Goal: Transaction & Acquisition: Purchase product/service

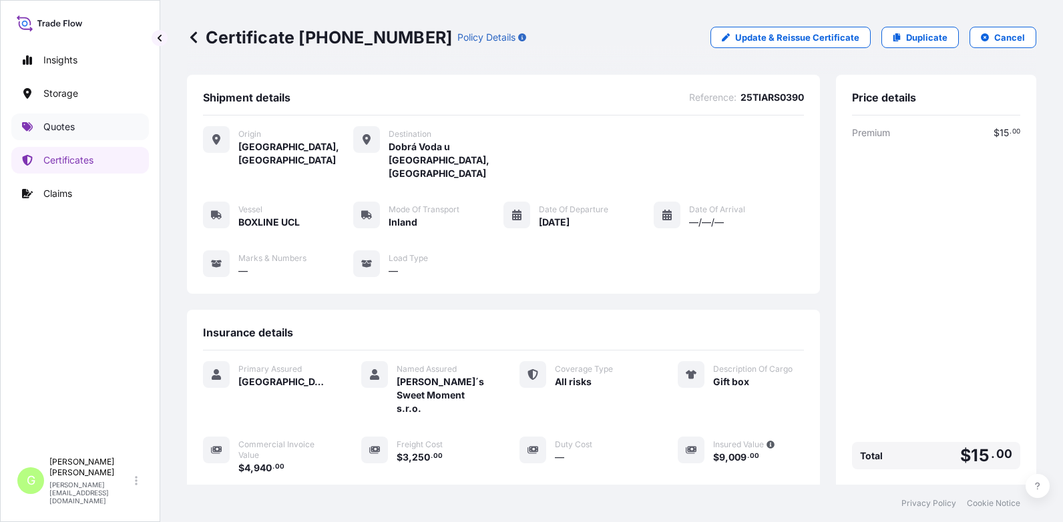
click at [51, 122] on p "Quotes" at bounding box center [58, 126] width 31 height 13
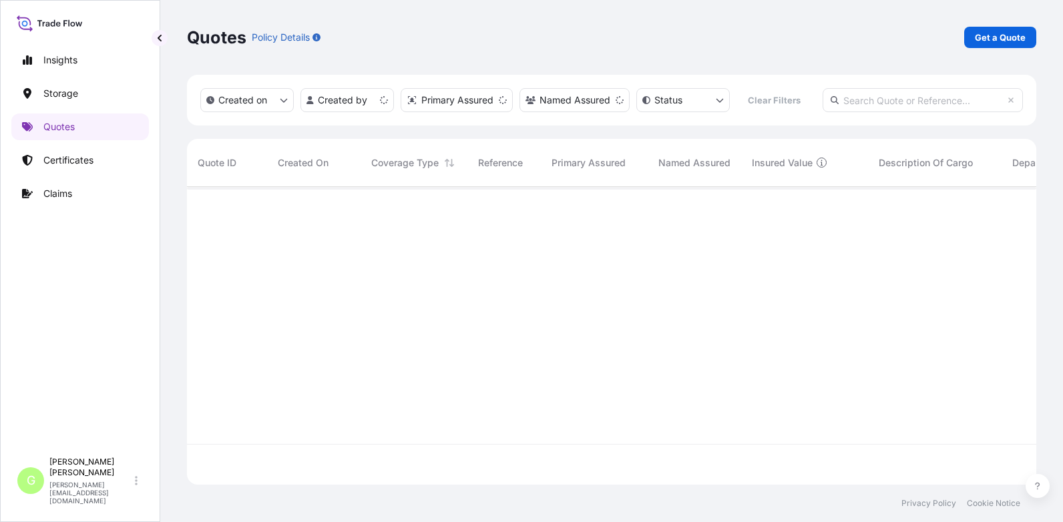
scroll to position [295, 839]
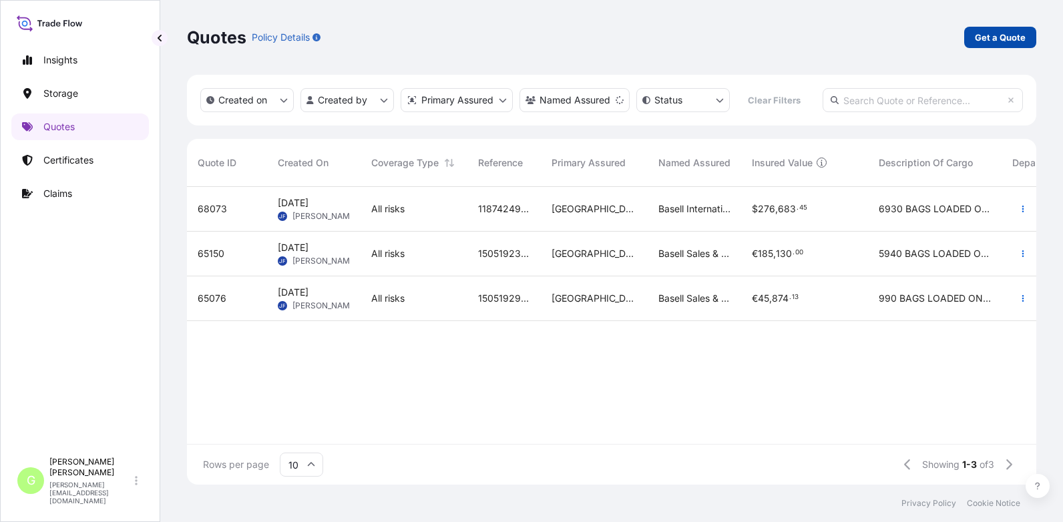
click at [983, 41] on p "Get a Quote" at bounding box center [1000, 37] width 51 height 13
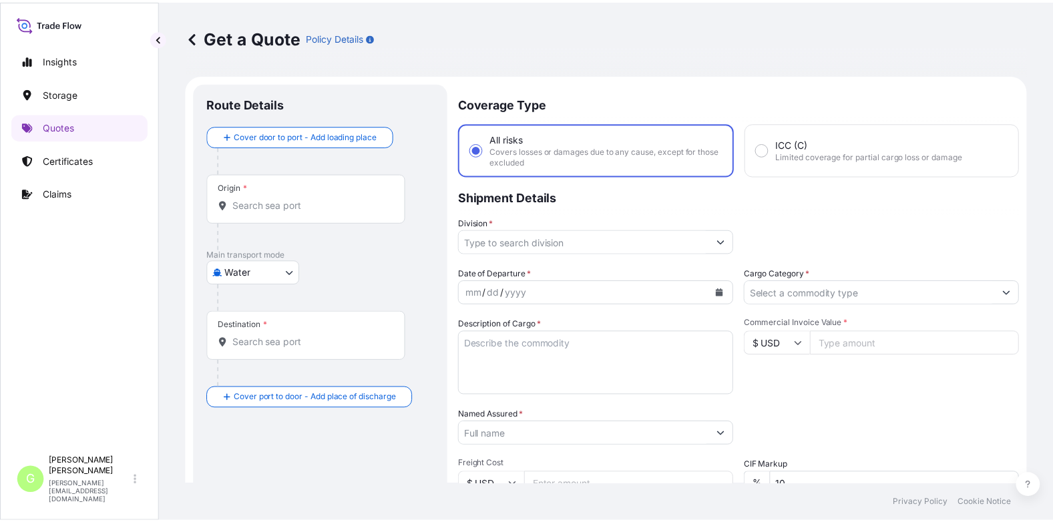
scroll to position [21, 0]
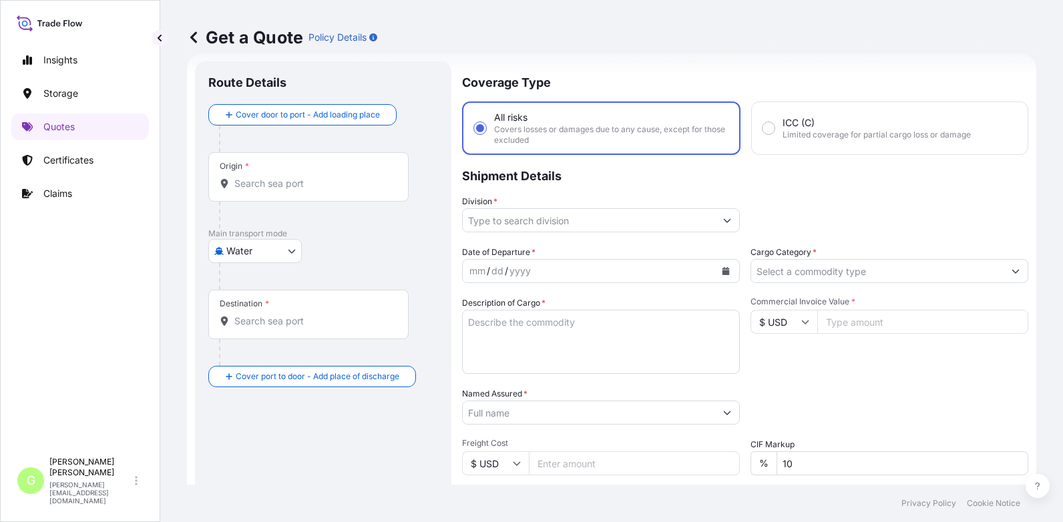
click at [289, 249] on body "Insights Storage Quotes Certificates Claims G [PERSON_NAME] [PERSON_NAME][EMAIL…" at bounding box center [531, 261] width 1063 height 522
click at [228, 291] on div "Air" at bounding box center [255, 286] width 83 height 24
select select "Air"
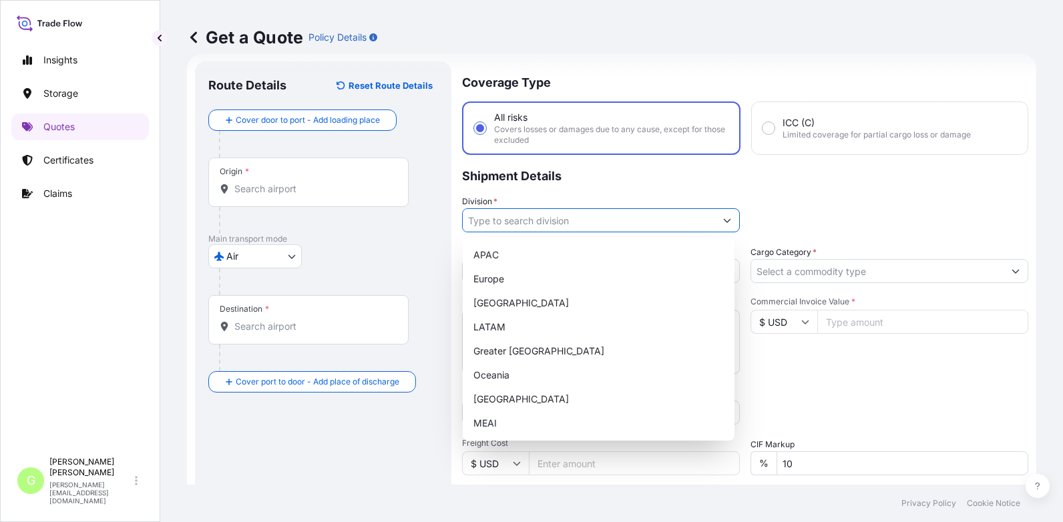
click at [502, 222] on input "Division *" at bounding box center [589, 220] width 252 height 24
click at [494, 284] on div "Europe" at bounding box center [598, 279] width 261 height 24
type input "Europe"
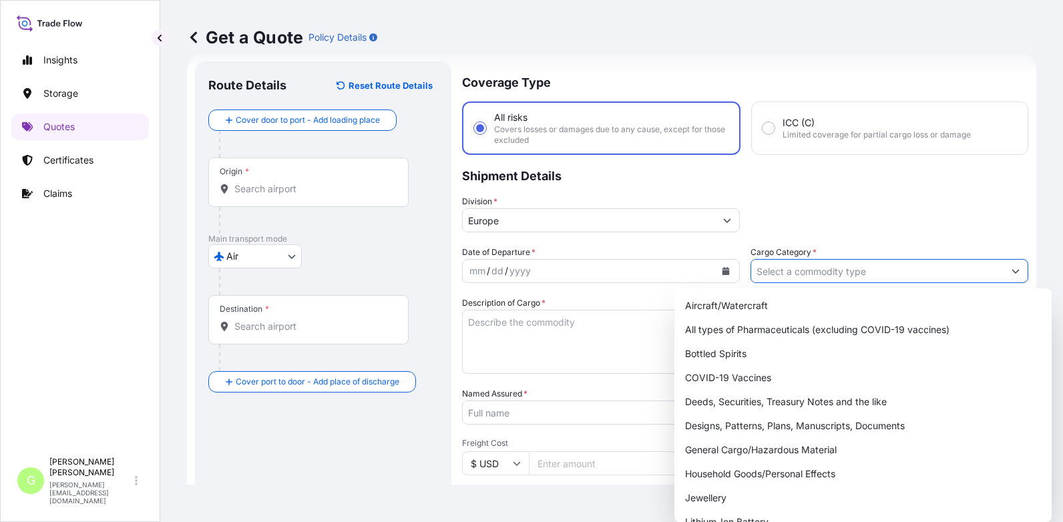
click at [804, 274] on input "Cargo Category *" at bounding box center [877, 271] width 252 height 24
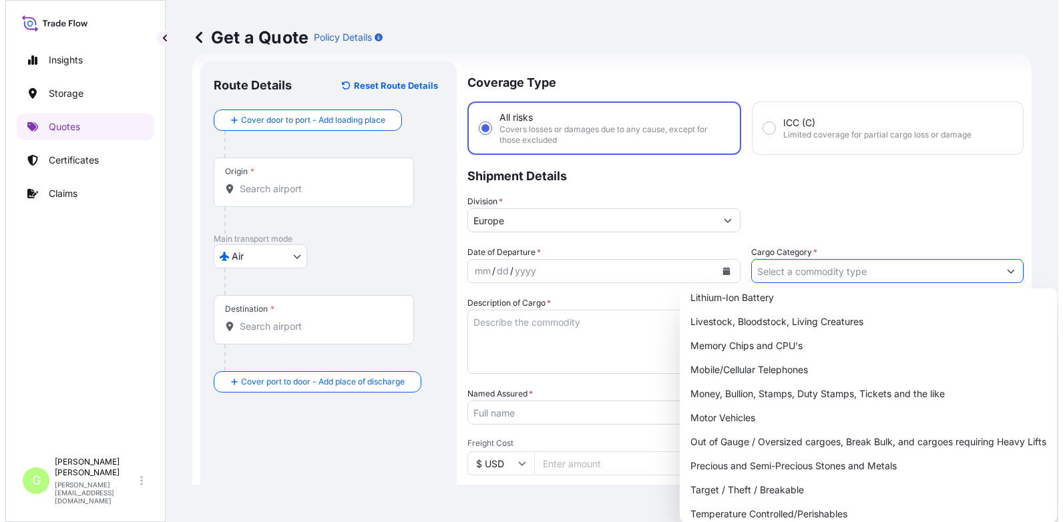
scroll to position [238, 0]
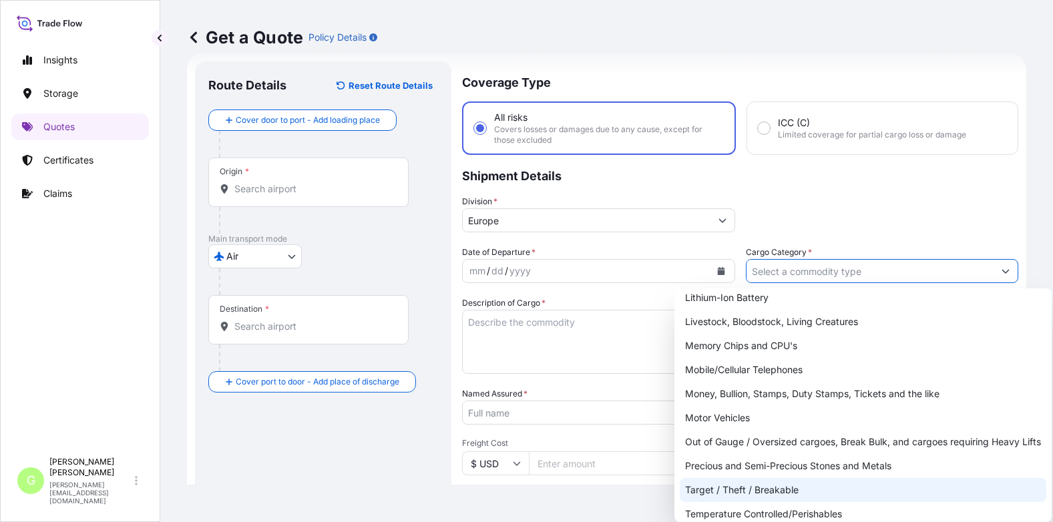
click at [739, 494] on div "Target / Theft / Breakable" at bounding box center [863, 490] width 367 height 24
type input "Target / Theft / Breakable"
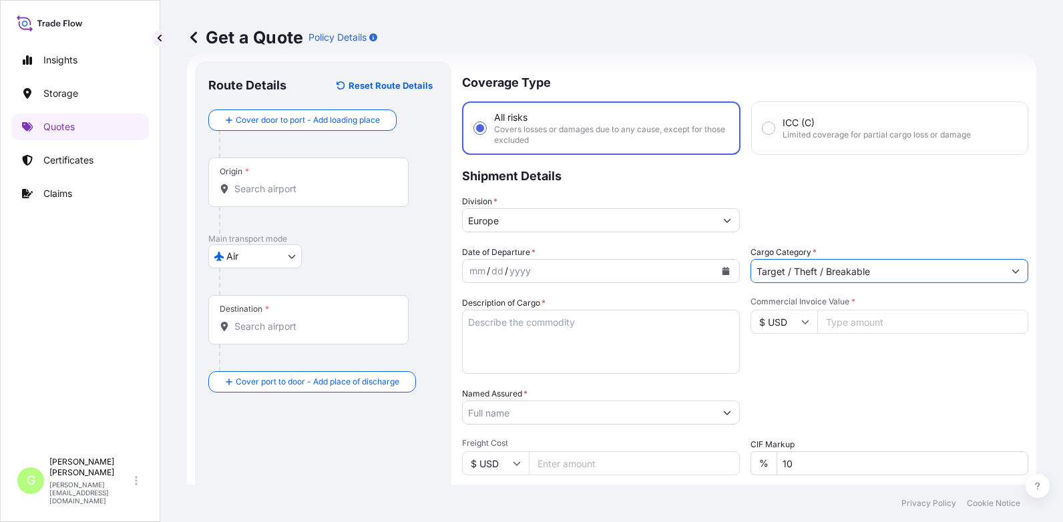
click at [518, 404] on input "Named Assured *" at bounding box center [589, 413] width 252 height 24
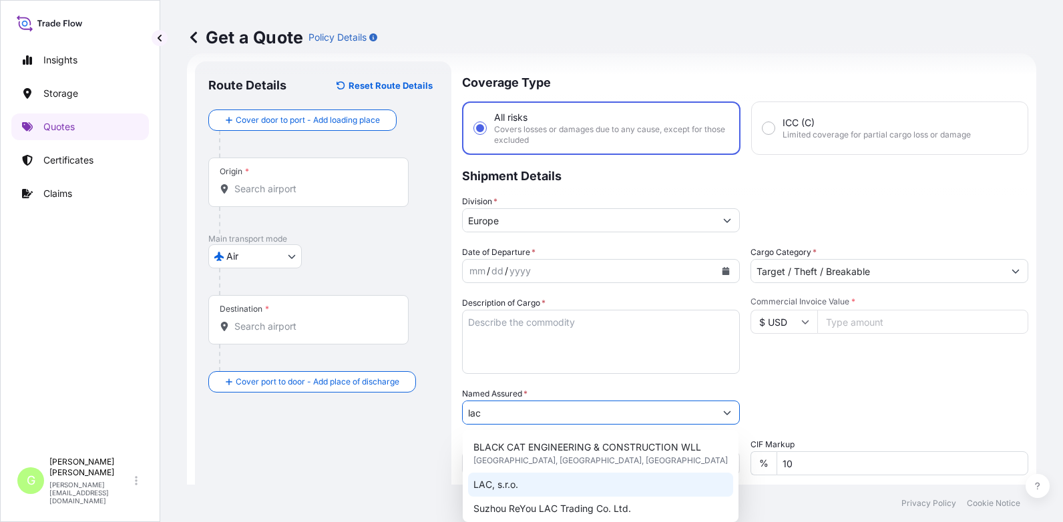
click at [489, 480] on span "LAC, s.r.o." at bounding box center [496, 484] width 45 height 13
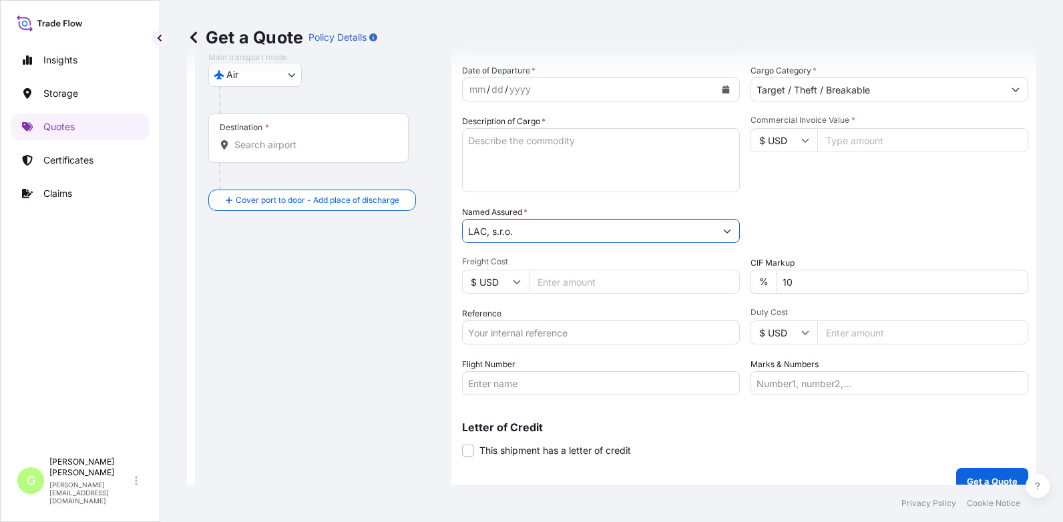
scroll to position [221, 0]
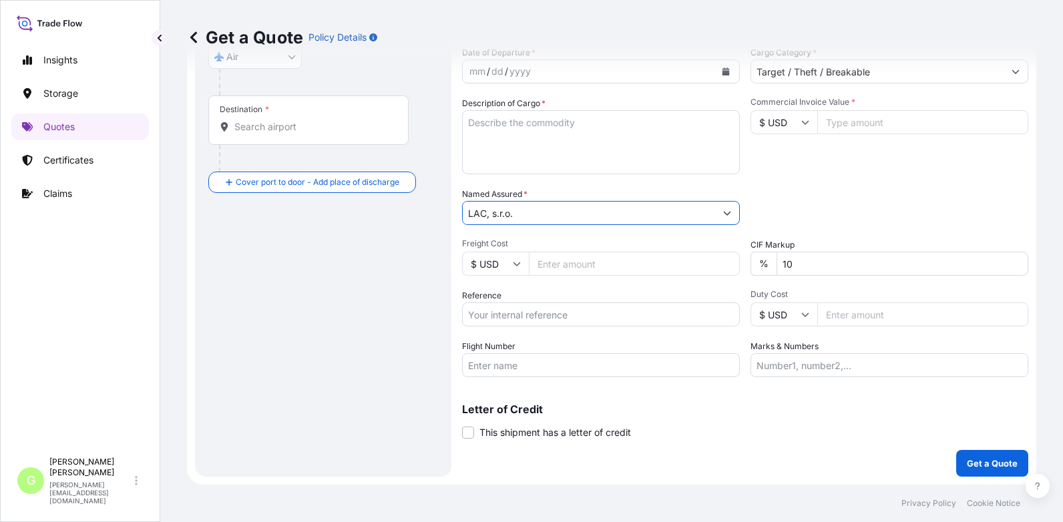
type input "LAC, s.r.o."
click at [484, 315] on input "Reference" at bounding box center [601, 315] width 278 height 24
paste input "25AIATV1972"
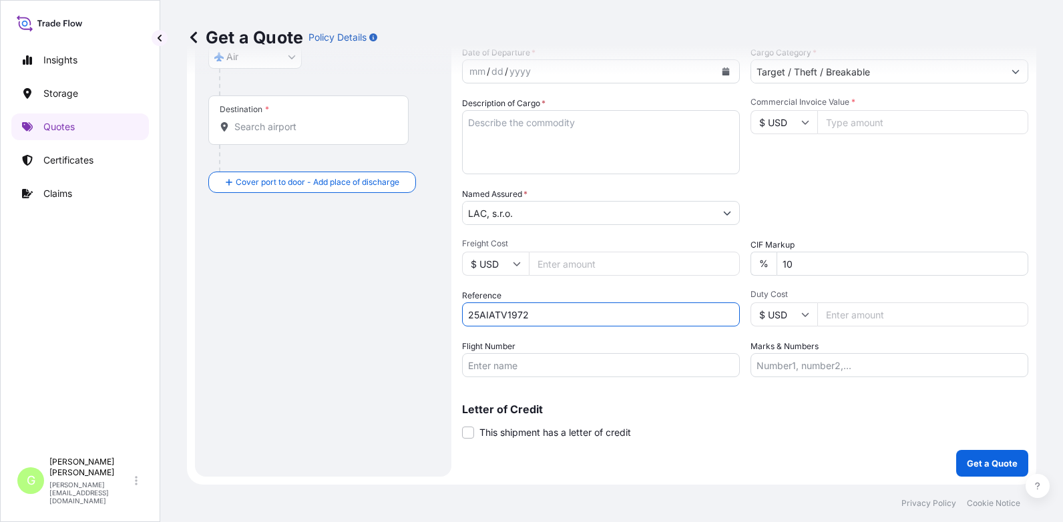
type input "25AIATV1972"
click at [527, 132] on textarea "Description of Cargo *" at bounding box center [601, 142] width 278 height 64
paste textarea "brick sample, wool board, ceramic fiber module"
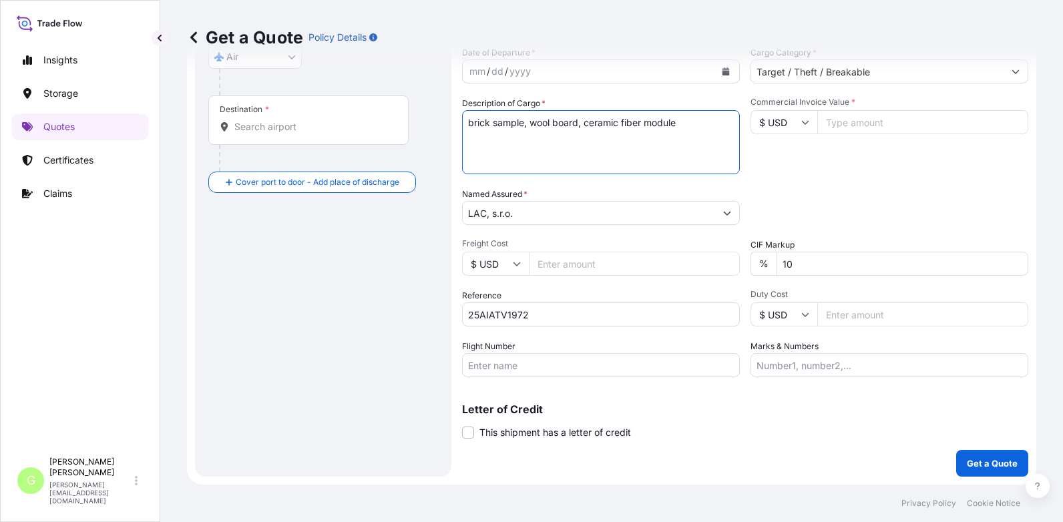
type textarea "brick sample, wool board, ceramic fiber module"
click at [880, 120] on input "Commercial Invoice Value *" at bounding box center [922, 122] width 211 height 24
paste input "175.92"
type input "175.92"
click at [589, 260] on input "Freight Cost" at bounding box center [634, 264] width 211 height 24
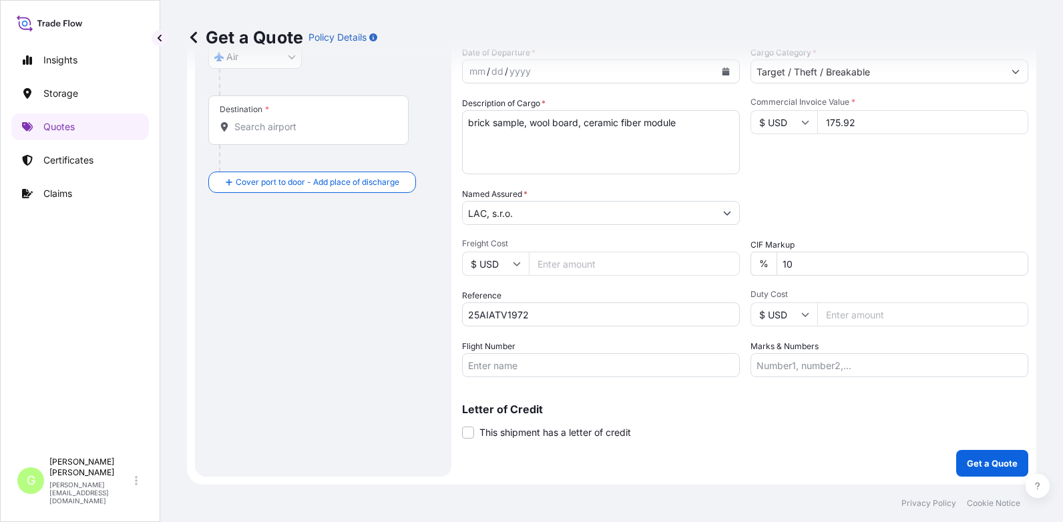
paste input "2885.54"
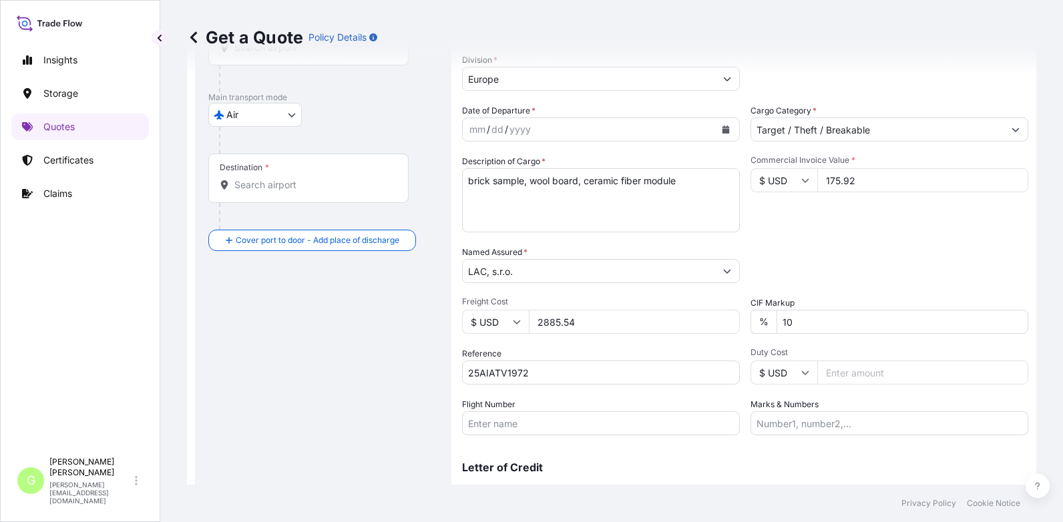
scroll to position [87, 0]
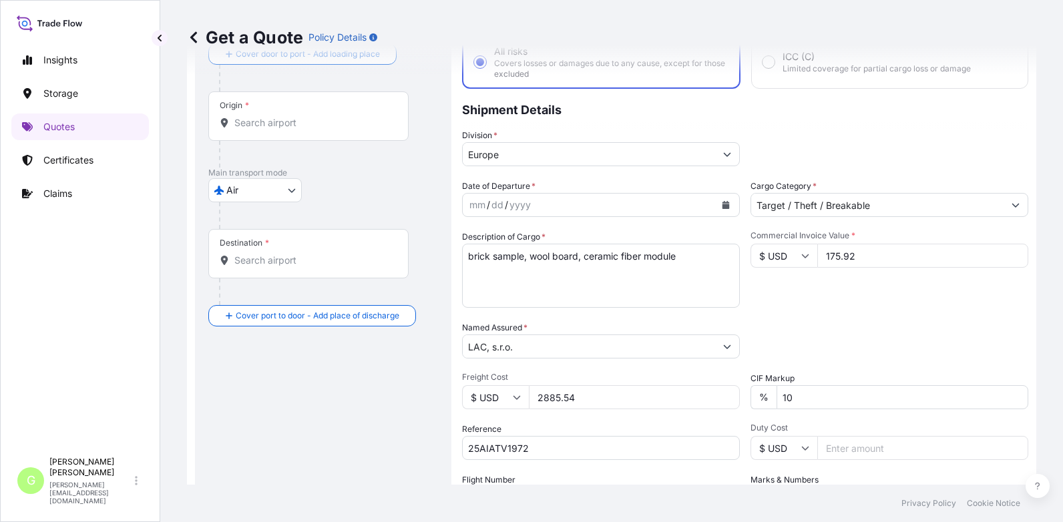
type input "2885.54"
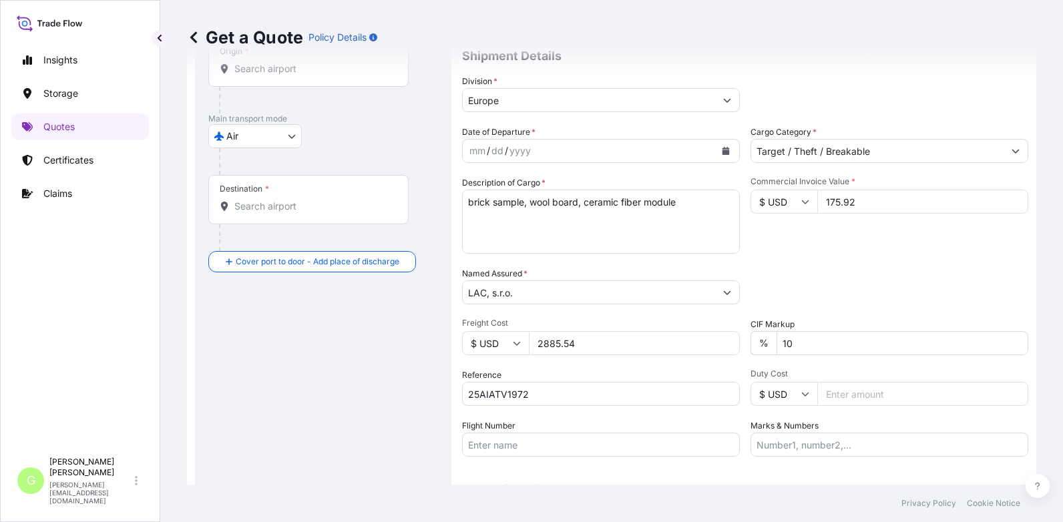
scroll to position [221, 0]
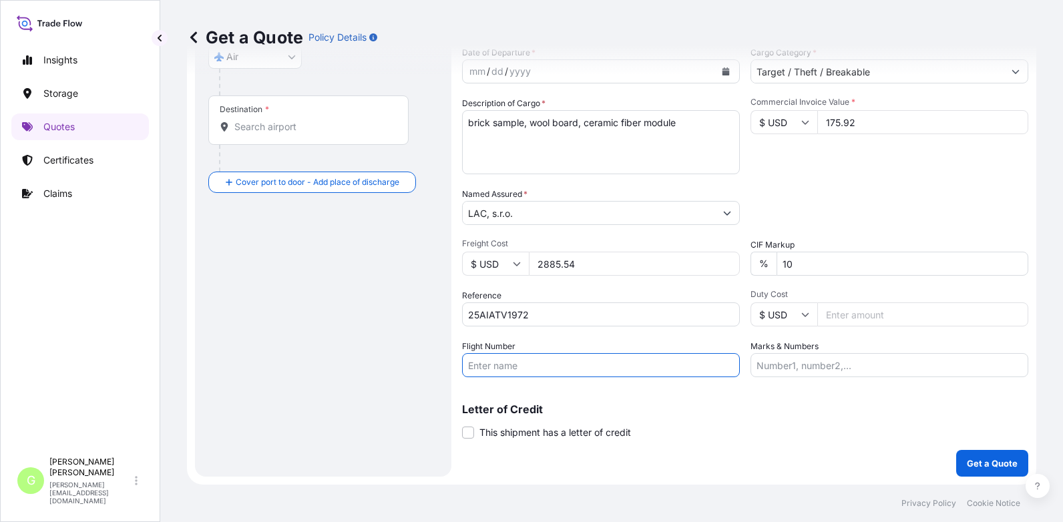
click at [484, 371] on input "Flight Number" at bounding box center [601, 365] width 278 height 24
paste input "China Airlines"
type input "China Airlines"
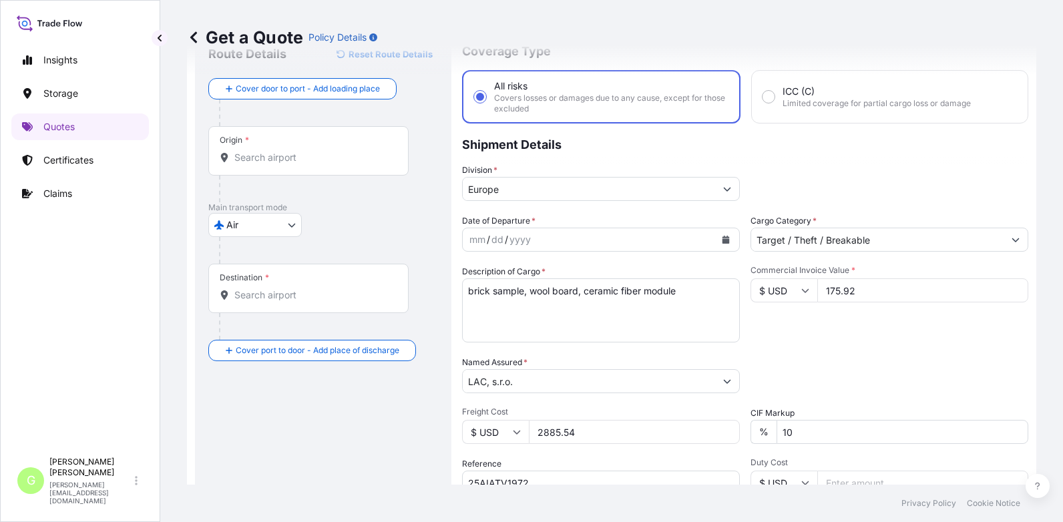
scroll to position [0, 0]
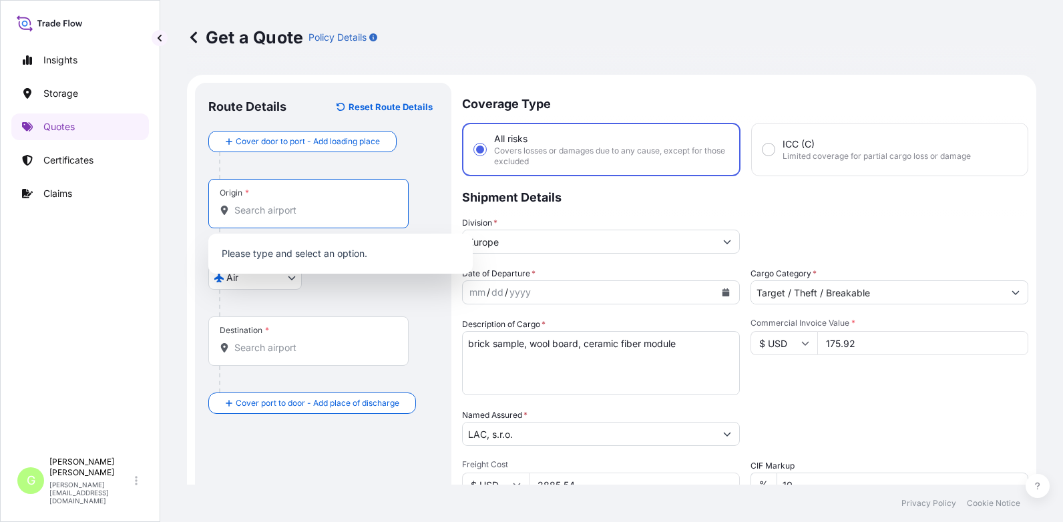
click at [283, 205] on input "Origin *" at bounding box center [313, 210] width 158 height 13
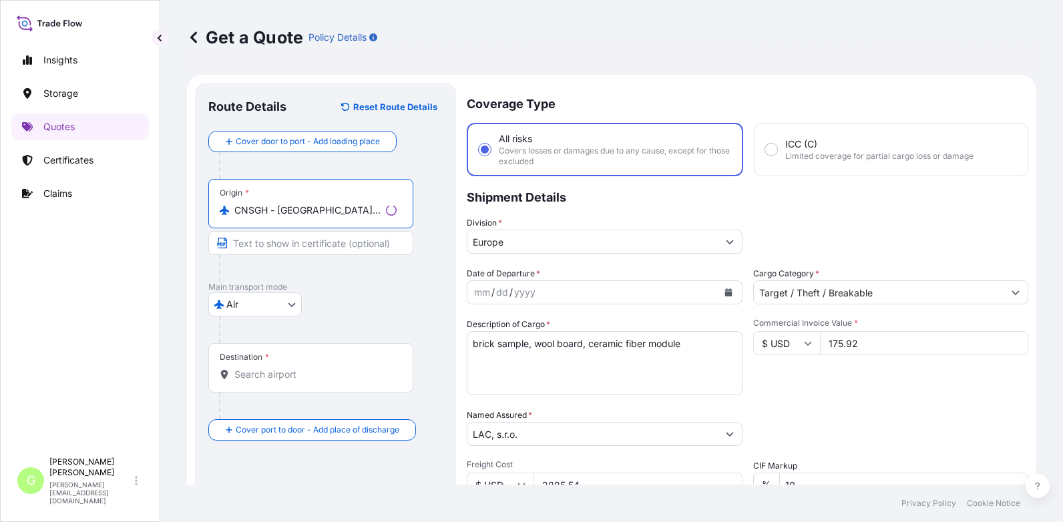
type input "CNSGH - [GEOGRAPHIC_DATA], [GEOGRAPHIC_DATA]"
click at [249, 371] on input "Destination *" at bounding box center [315, 374] width 162 height 13
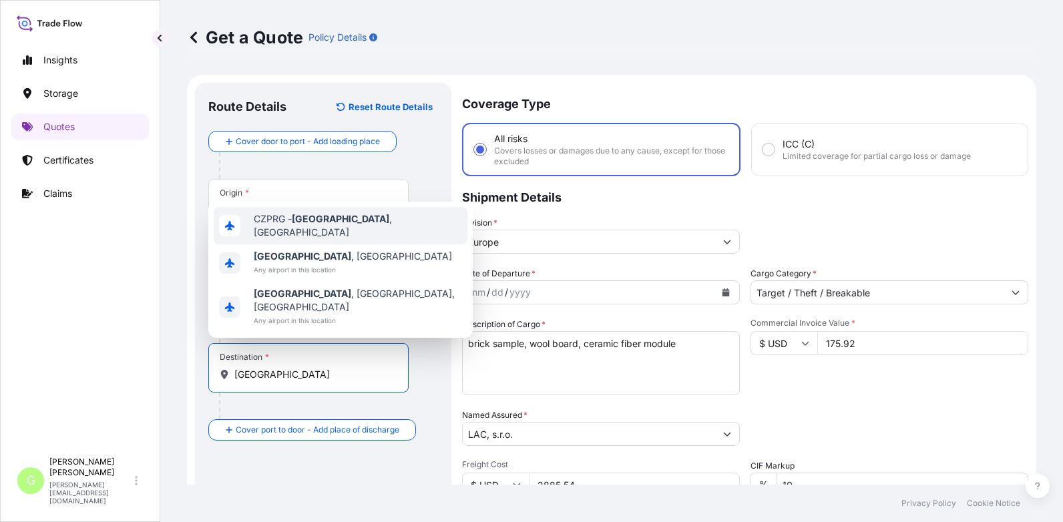
click at [287, 239] on span "CZPRG - [GEOGRAPHIC_DATA] , [GEOGRAPHIC_DATA]" at bounding box center [358, 225] width 208 height 27
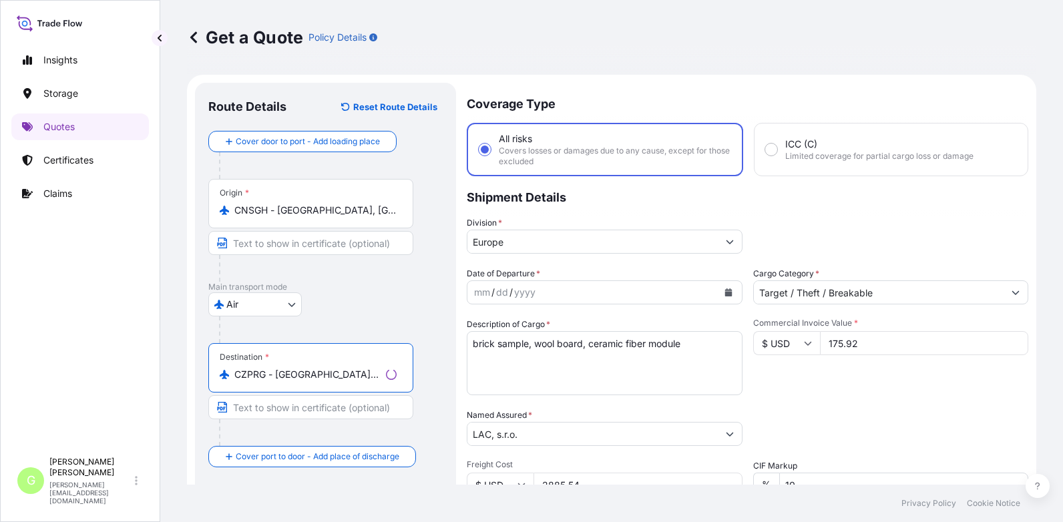
type input "CZPRG - [GEOGRAPHIC_DATA], [GEOGRAPHIC_DATA]"
click at [289, 409] on input "Text to appear on certificate" at bounding box center [310, 407] width 205 height 24
type input "[GEOGRAPHIC_DATA], [GEOGRAPHIC_DATA]"
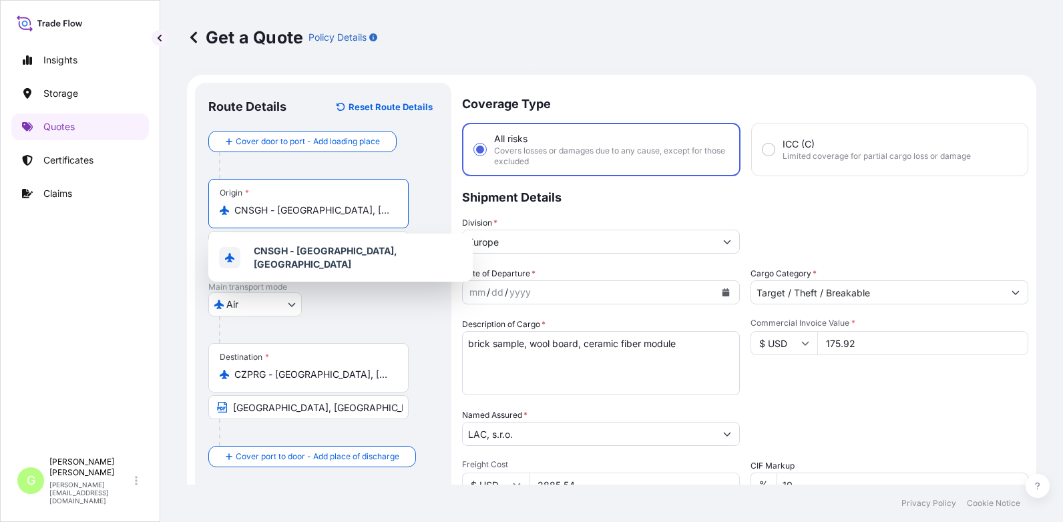
drag, startPoint x: 325, startPoint y: 213, endPoint x: 278, endPoint y: 213, distance: 46.7
click at [278, 213] on input "CNSGH - [GEOGRAPHIC_DATA], [GEOGRAPHIC_DATA]" at bounding box center [313, 210] width 158 height 13
click at [142, 273] on div "Insights Storage Quotes Certificates Claims" at bounding box center [80, 243] width 138 height 416
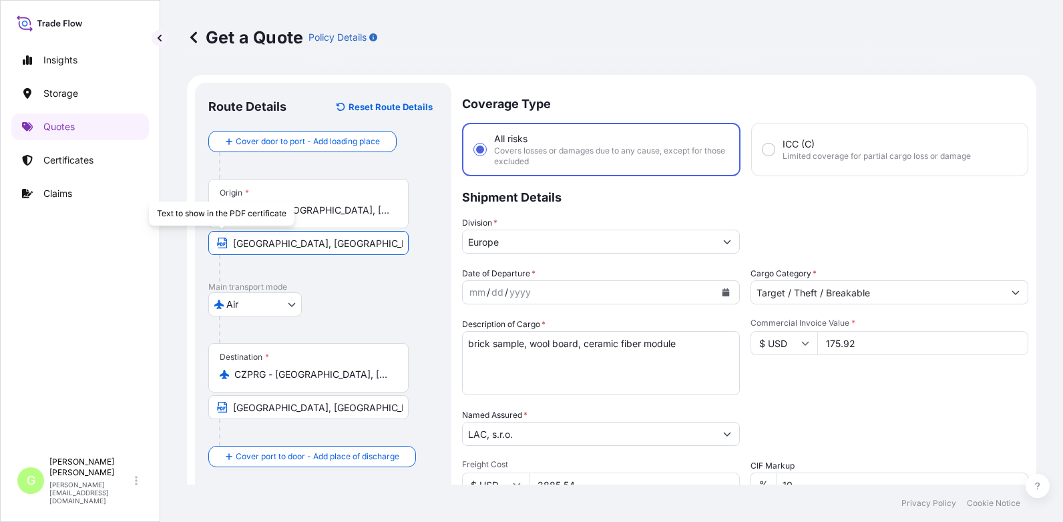
drag, startPoint x: 358, startPoint y: 246, endPoint x: 211, endPoint y: 245, distance: 146.9
click at [211, 245] on input "[GEOGRAPHIC_DATA], [GEOGRAPHIC_DATA]" at bounding box center [308, 243] width 200 height 24
paste input "[GEOGRAPHIC_DATA], [GEOGRAPHIC_DATA]"
type input "[GEOGRAPHIC_DATA], [GEOGRAPHIC_DATA]"
click at [429, 353] on div "Destination * CZPRG - [GEOGRAPHIC_DATA], [GEOGRAPHIC_DATA], [GEOGRAPHIC_DATA]" at bounding box center [323, 394] width 230 height 103
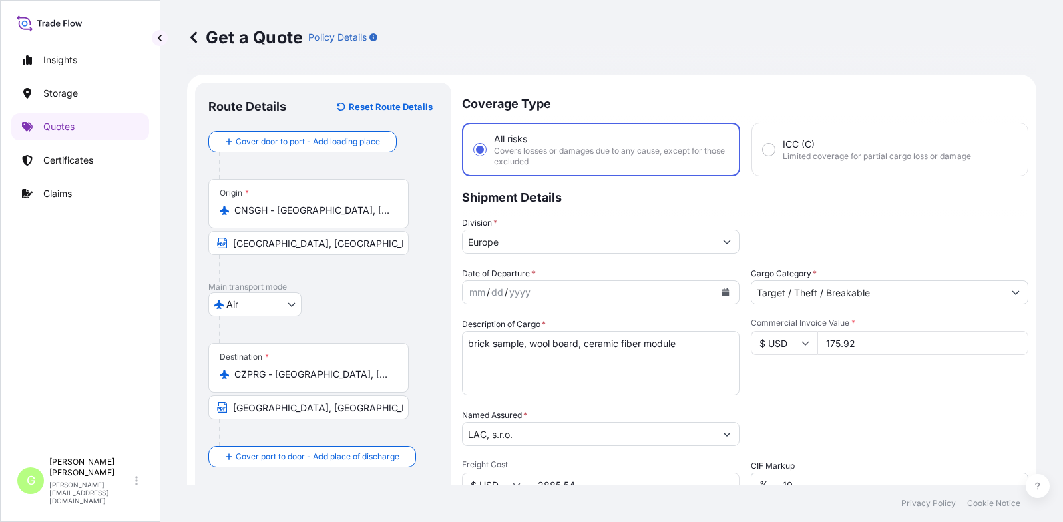
scroll to position [134, 0]
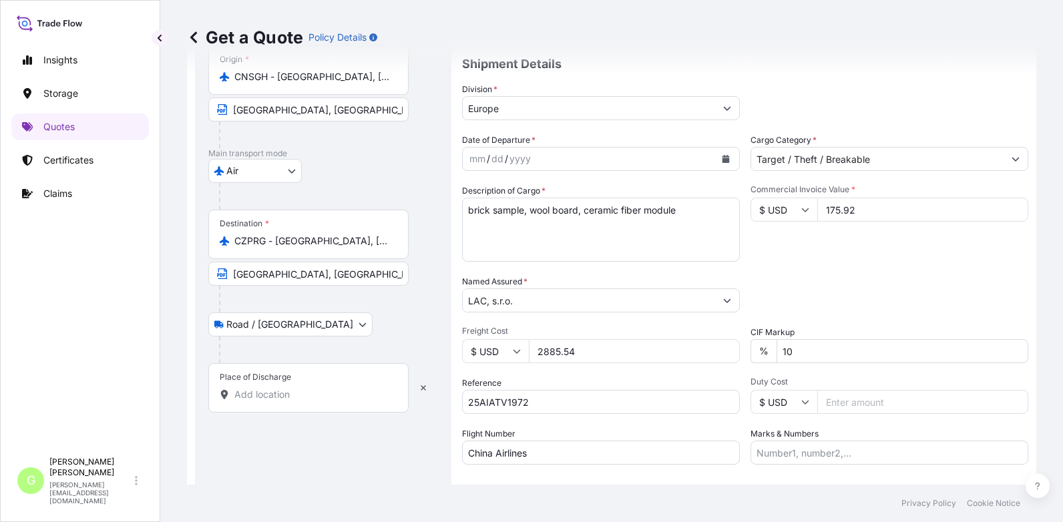
click at [263, 392] on input "Place of Discharge" at bounding box center [313, 394] width 158 height 13
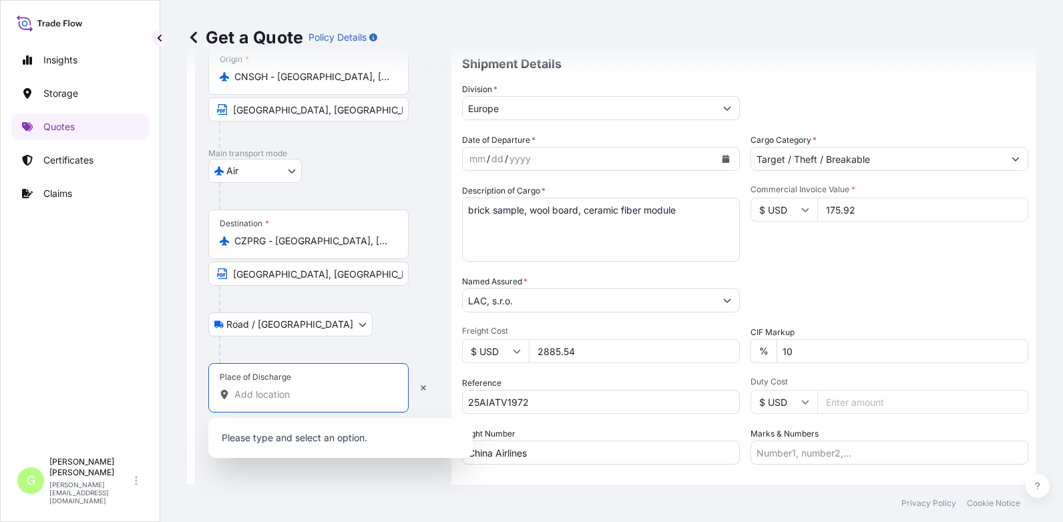
paste input "[GEOGRAPHIC_DATA]"
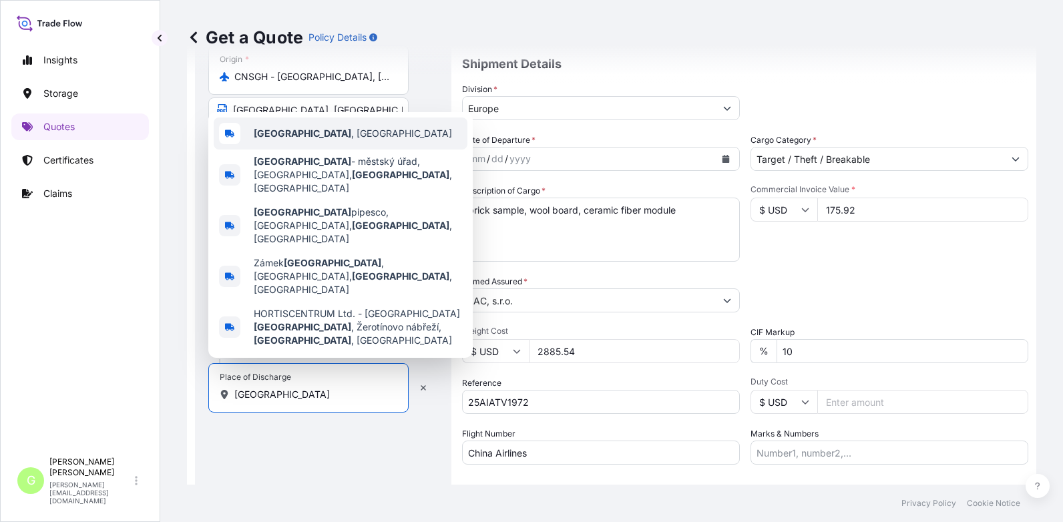
click at [317, 140] on span "[GEOGRAPHIC_DATA] , [GEOGRAPHIC_DATA]" at bounding box center [353, 133] width 198 height 13
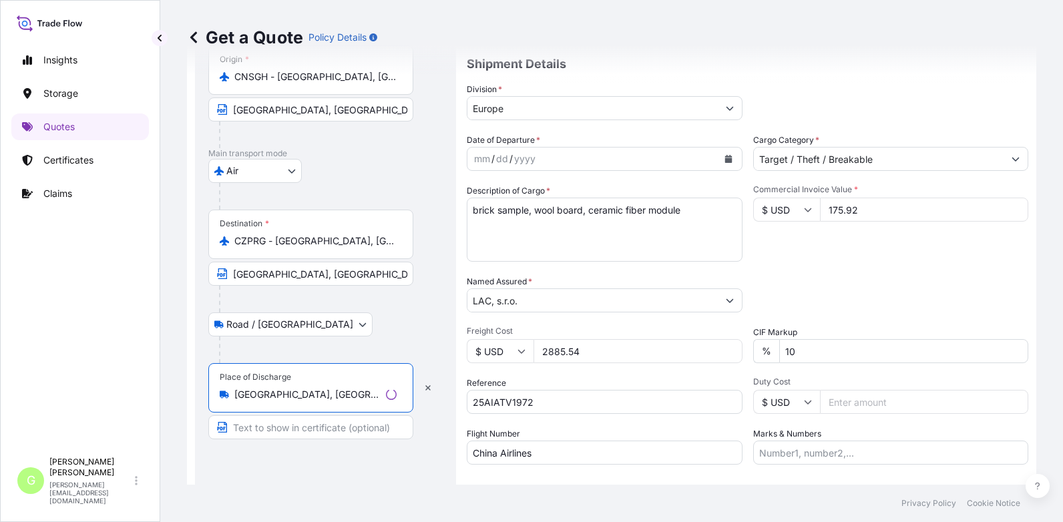
type input "[GEOGRAPHIC_DATA], [GEOGRAPHIC_DATA]"
click at [313, 421] on input "Text to appear on certificate" at bounding box center [310, 427] width 205 height 24
paste input "[GEOGRAPHIC_DATA]"
type input "Židlochovice CZECH RPUBLIC"
click at [321, 484] on div "Route Details Reset Route Details Cover door to port - Add loading place Place …" at bounding box center [323, 257] width 230 height 588
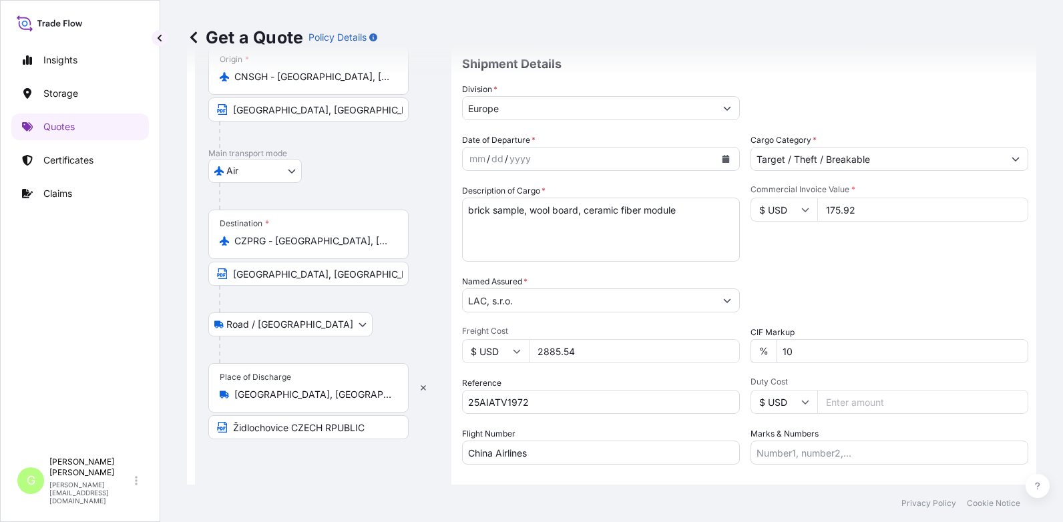
click at [136, 324] on div "Insights Storage Quotes Certificates Claims" at bounding box center [80, 243] width 138 height 416
click at [723, 160] on icon "Calendar" at bounding box center [726, 159] width 7 height 8
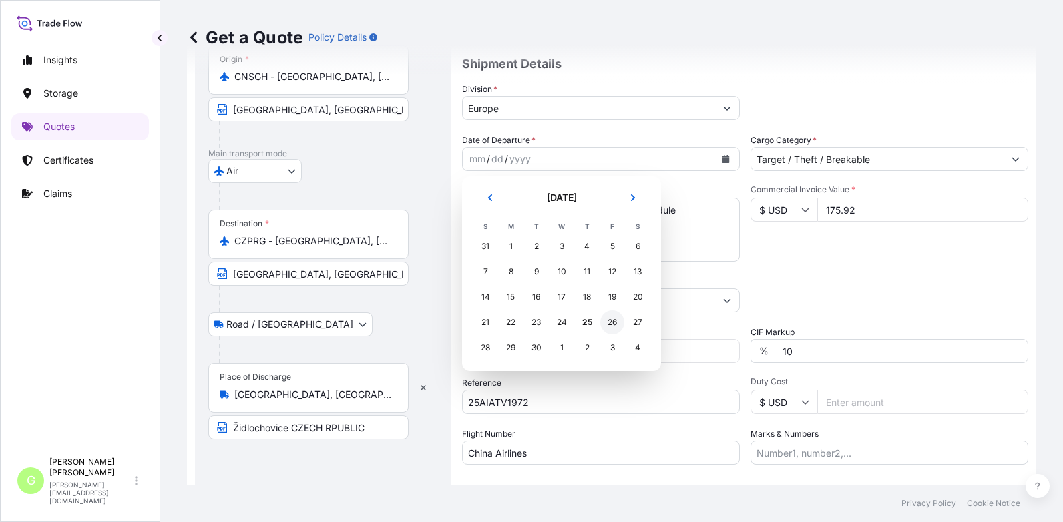
click at [614, 324] on div "26" at bounding box center [612, 323] width 24 height 24
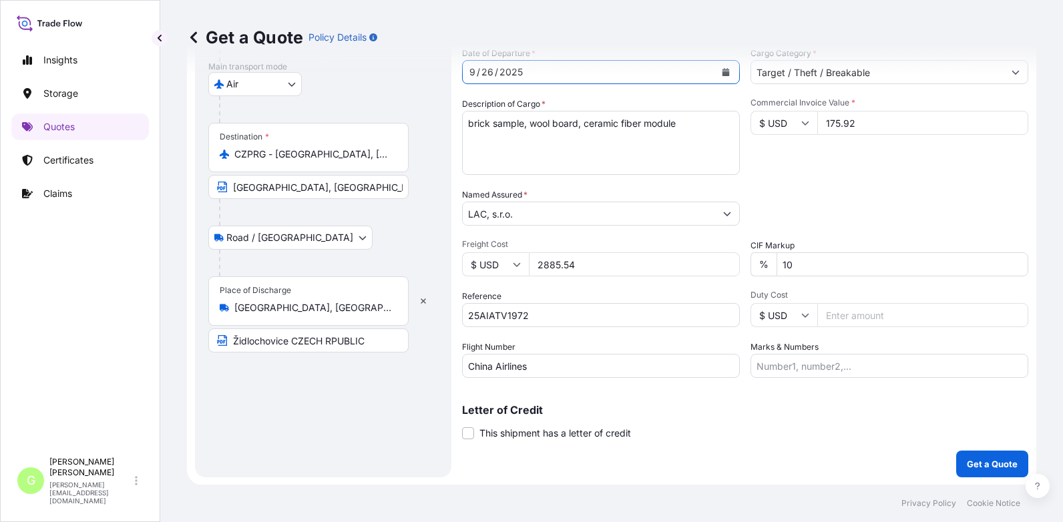
scroll to position [221, 0]
click at [988, 465] on p "Get a Quote" at bounding box center [992, 463] width 51 height 13
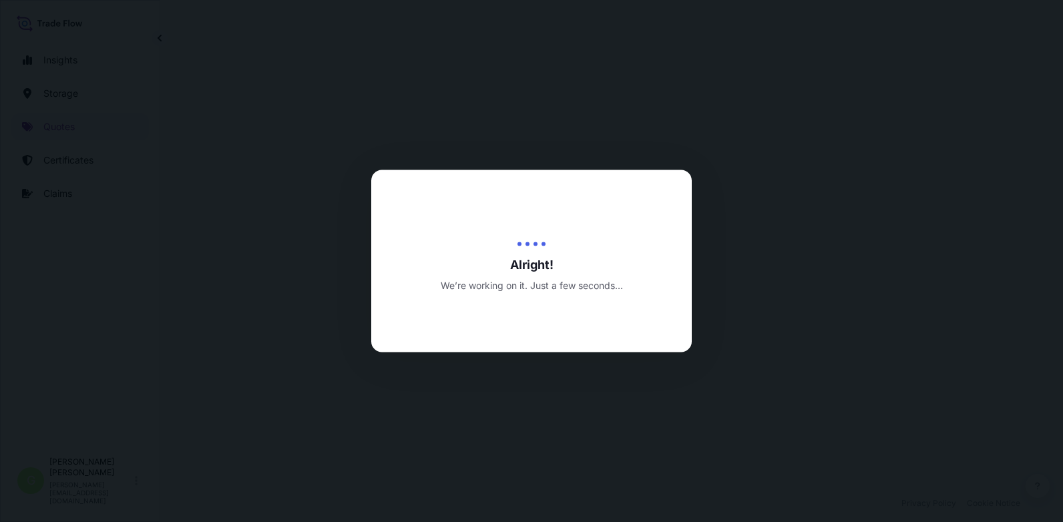
select select "Air"
select select "Road / [GEOGRAPHIC_DATA]"
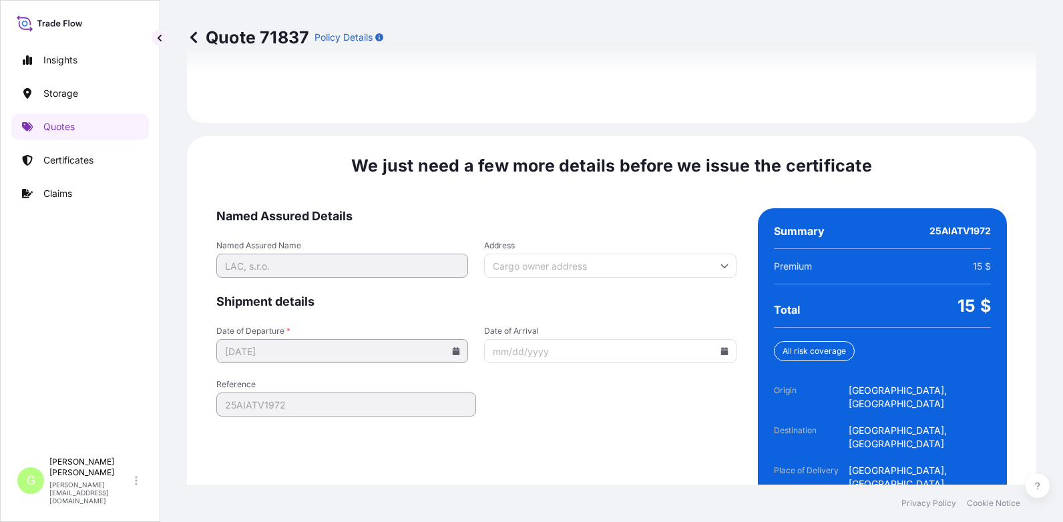
scroll to position [2044, 0]
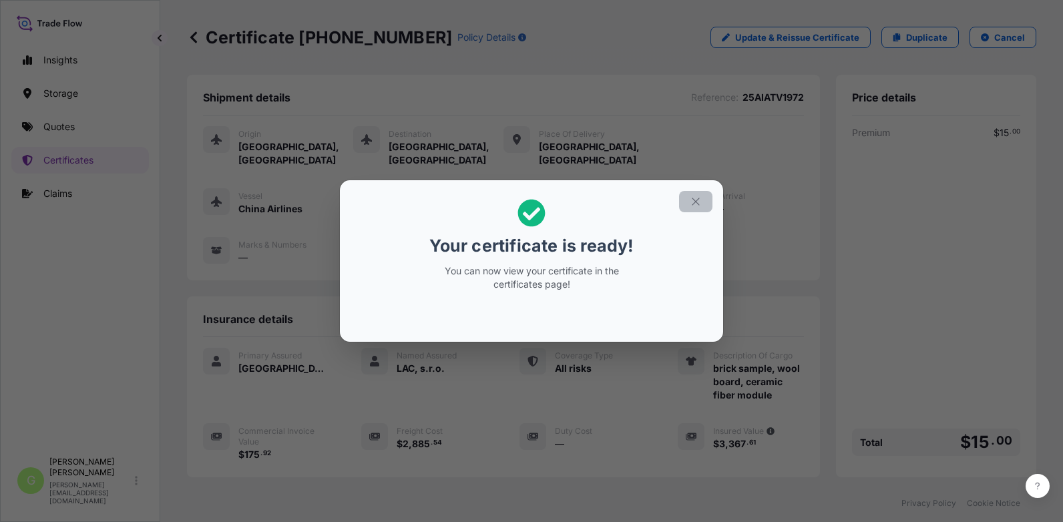
click at [694, 195] on button "button" at bounding box center [695, 201] width 33 height 21
